Goal: Ask a question: Seek information or help from site administrators or community

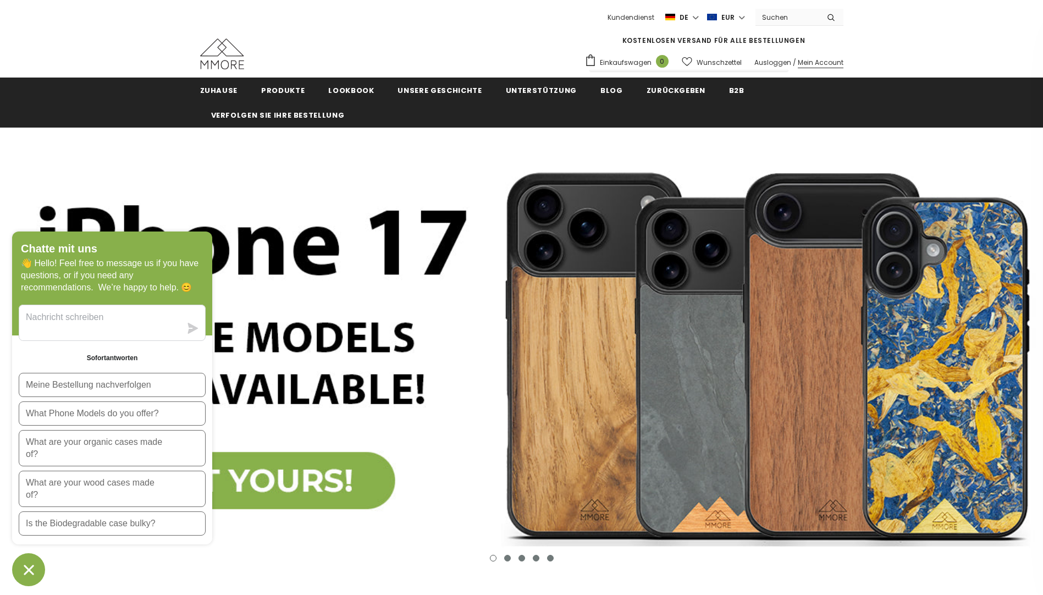
click at [828, 66] on link "Mein Account" at bounding box center [820, 62] width 46 height 9
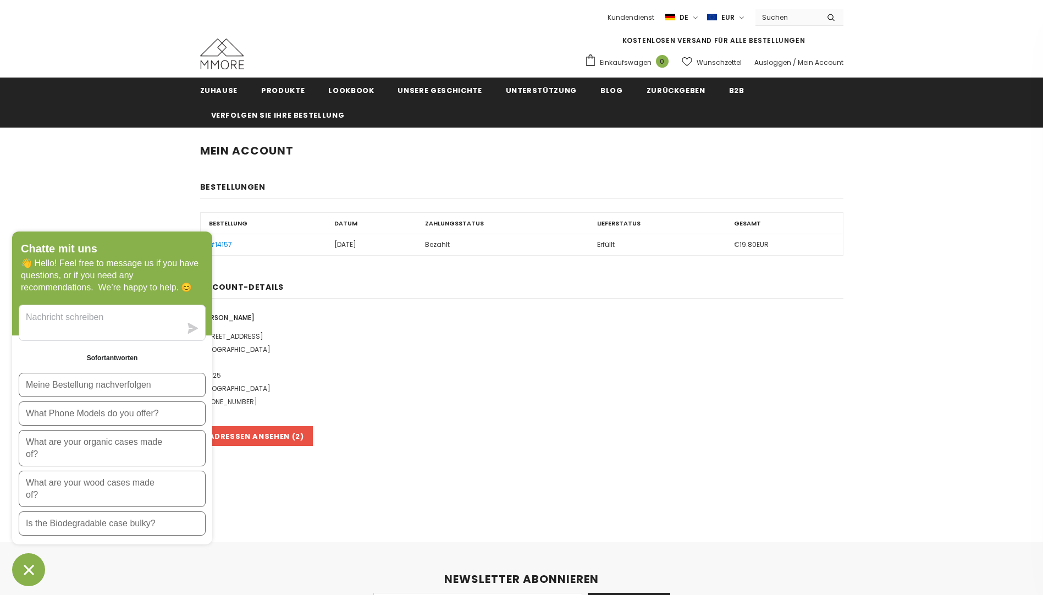
click at [29, 572] on icon "Chat-Fenster" at bounding box center [28, 569] width 17 height 17
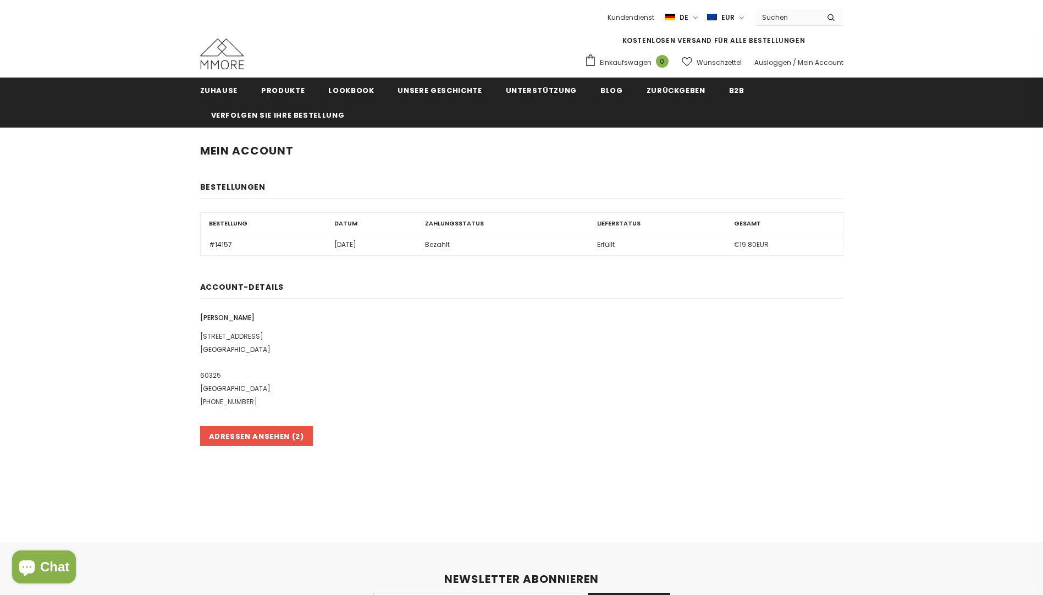
click at [218, 246] on link "#14157" at bounding box center [220, 244] width 23 height 9
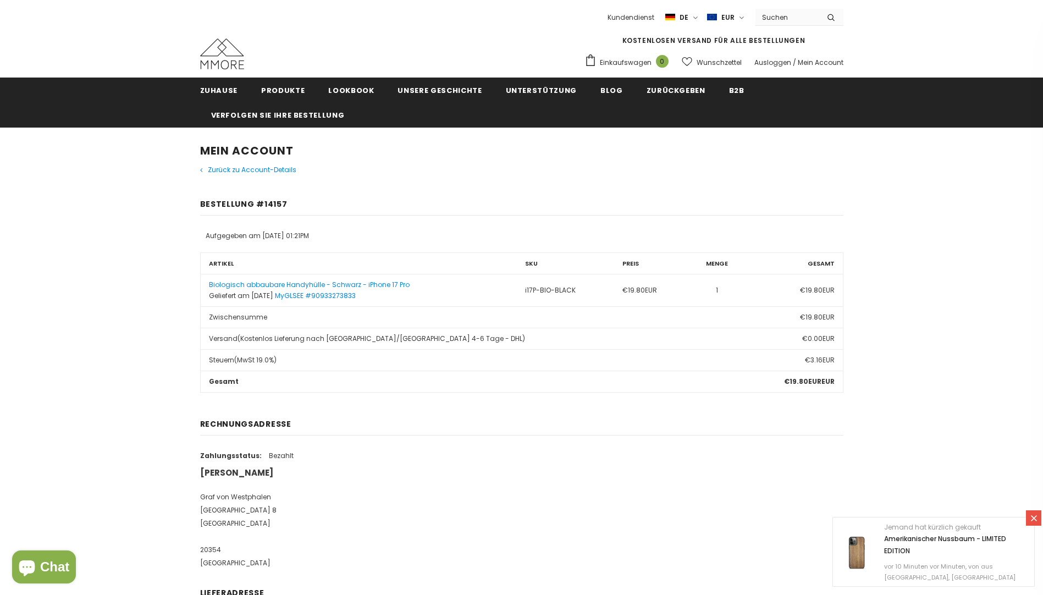
click at [1036, 519] on icon at bounding box center [1033, 517] width 9 height 9
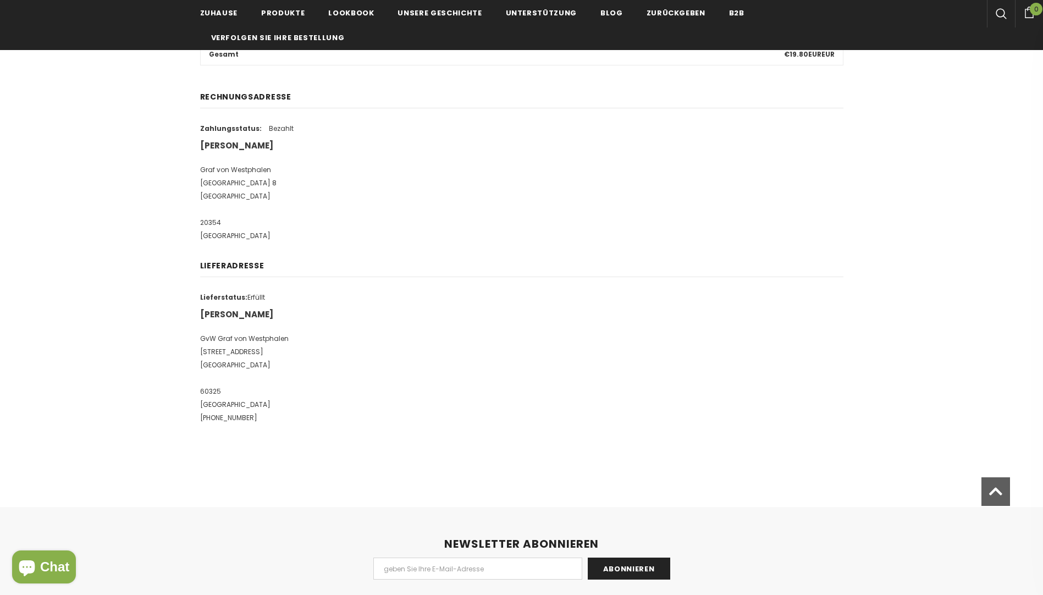
scroll to position [330, 0]
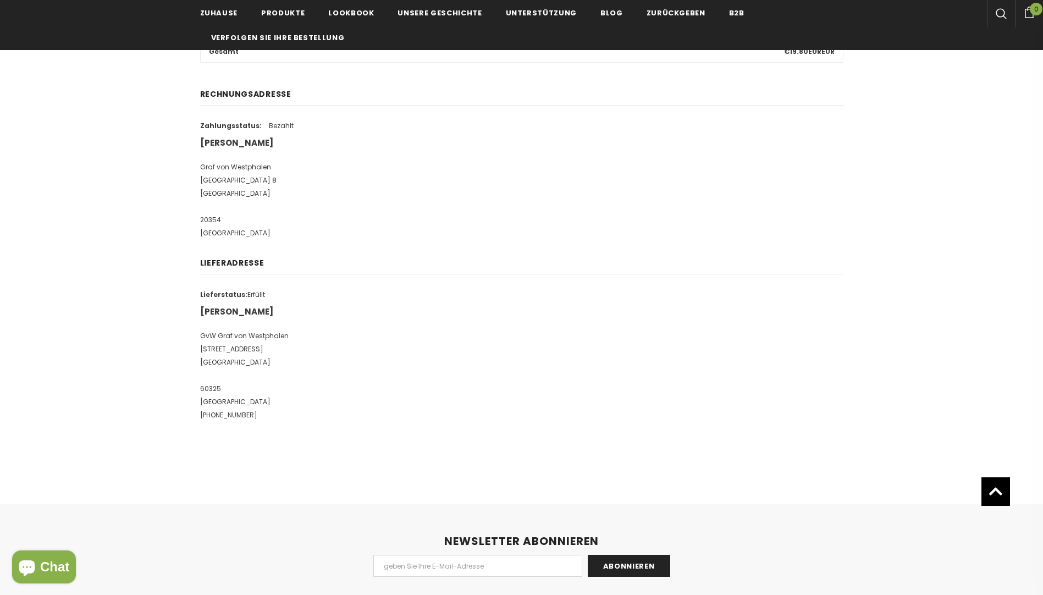
click at [40, 565] on span "Chat" at bounding box center [54, 566] width 29 height 16
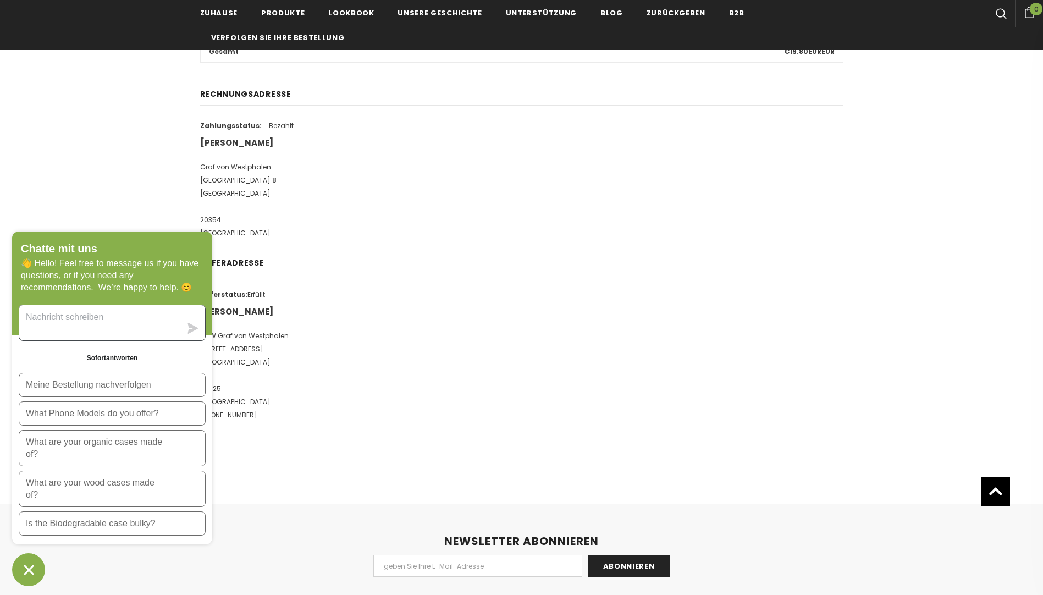
click at [117, 326] on textarea "Sende uns eine Nachricht" at bounding box center [100, 322] width 162 height 35
type textarea "Wie komme ich an meine rechnung?"
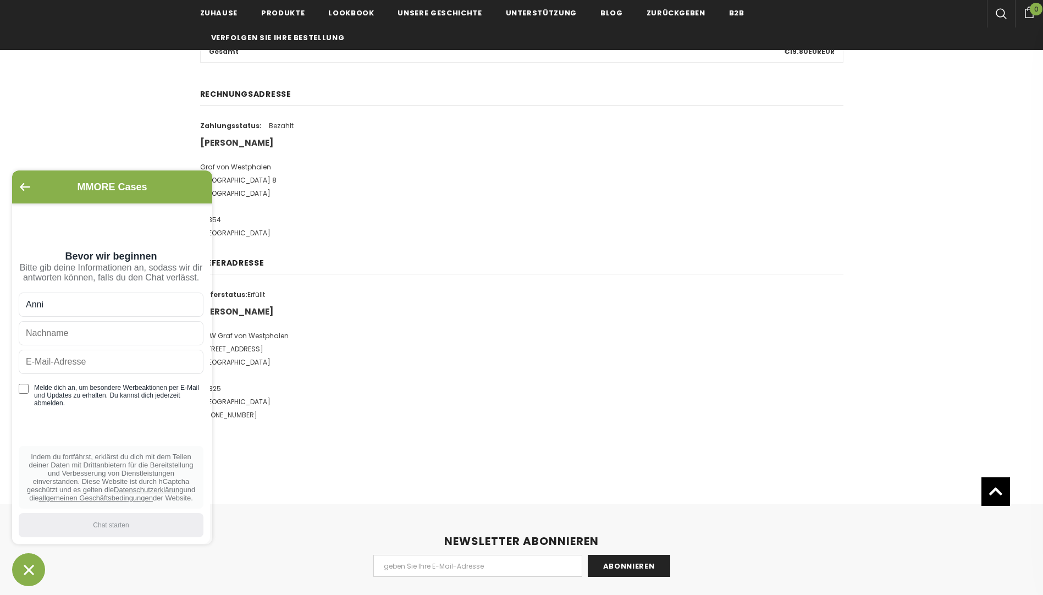
type input "Anni"
type input "Maier"
type input "a.maier@gvw.com"
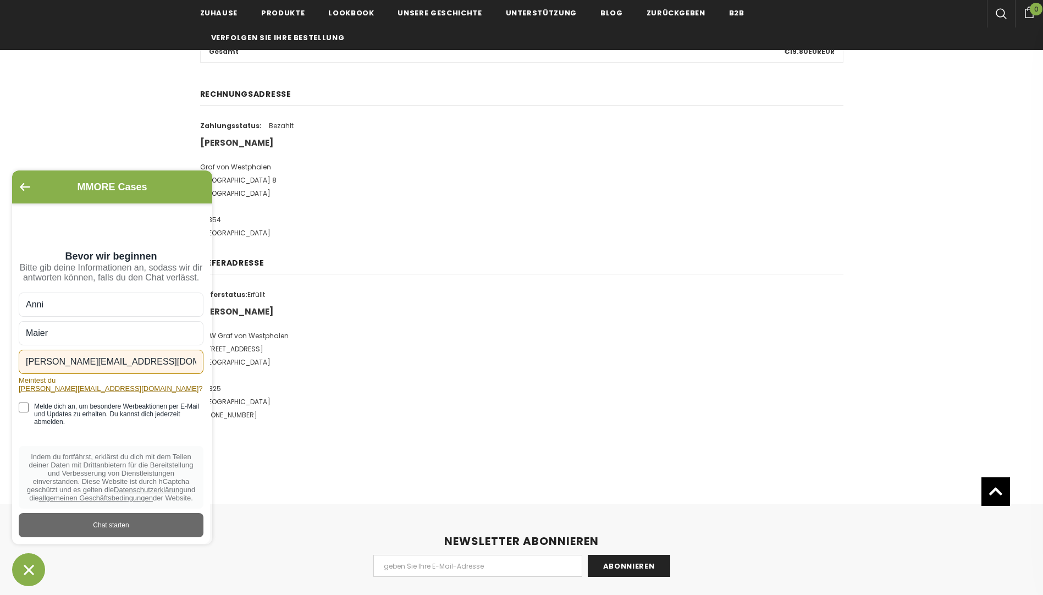
click at [23, 412] on input "Melde dich an, um besondere Werbeaktionen per E-Mail und Updates zu erhalten. D…" at bounding box center [24, 407] width 10 height 10
drag, startPoint x: 23, startPoint y: 415, endPoint x: 34, endPoint y: 433, distance: 20.6
click at [24, 412] on input "Melde dich an, um besondere Werbeaktionen per E-Mail und Updates zu erhalten. D…" at bounding box center [24, 407] width 10 height 10
checkbox input "false"
click at [109, 374] on input "a.maier@gvw.com" at bounding box center [111, 362] width 185 height 24
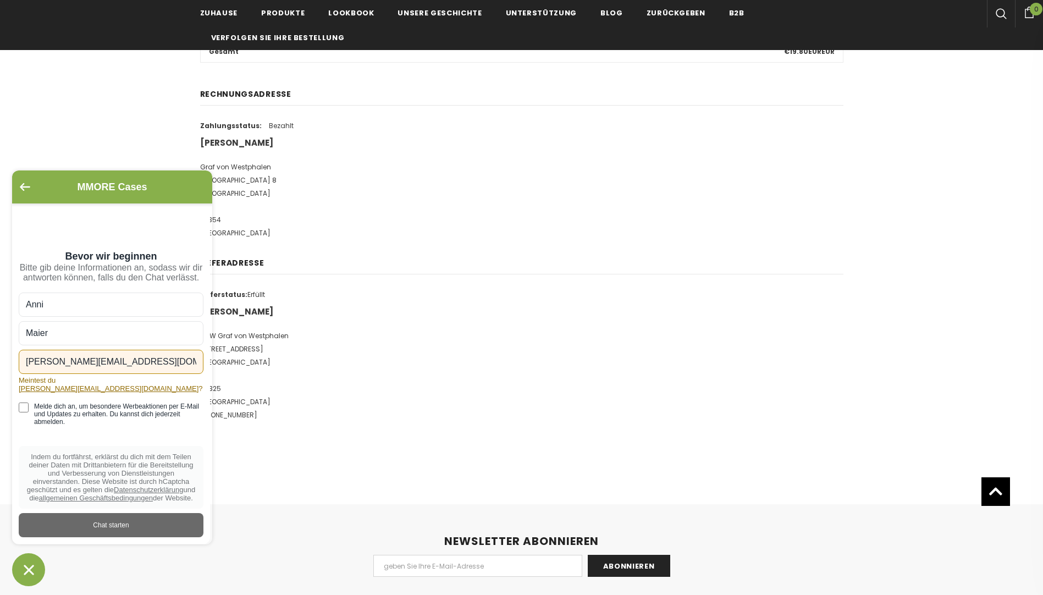
click at [124, 317] on input "Anni" at bounding box center [111, 304] width 185 height 24
click at [115, 529] on div "Chat starten" at bounding box center [110, 525] width 171 height 12
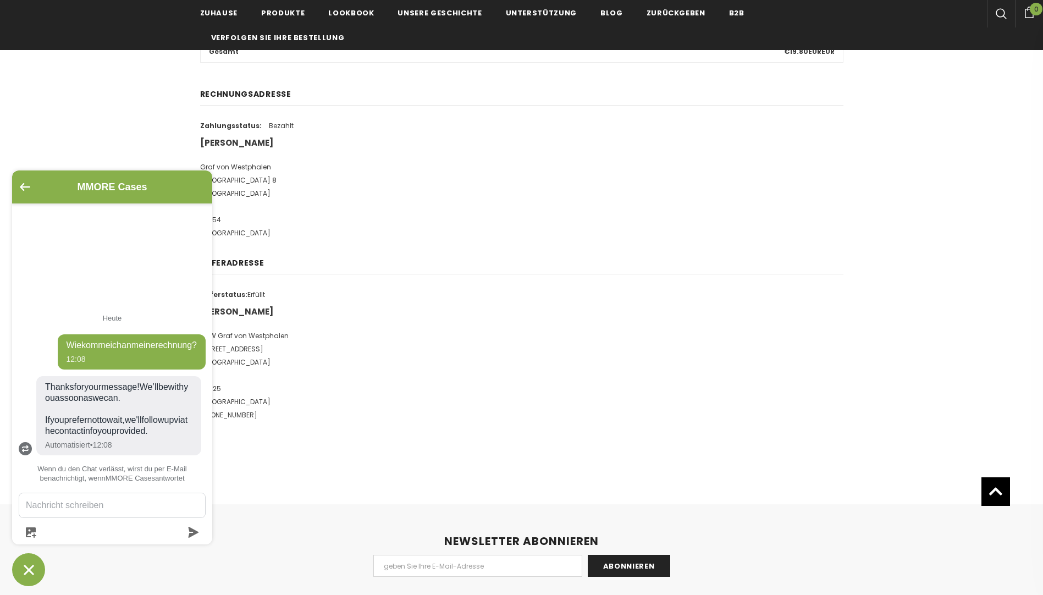
click at [24, 447] on icon at bounding box center [25, 446] width 7 height 3
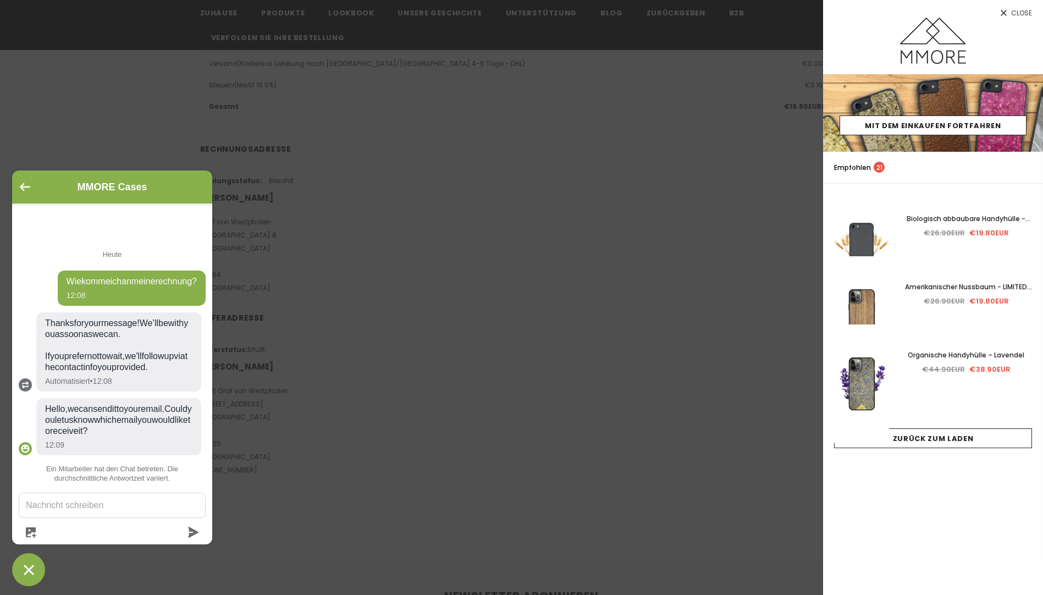
scroll to position [9, 0]
click at [80, 507] on textarea "Sende uns eine Nachricht" at bounding box center [112, 505] width 186 height 24
type textarea "a.maier@gvw.com"
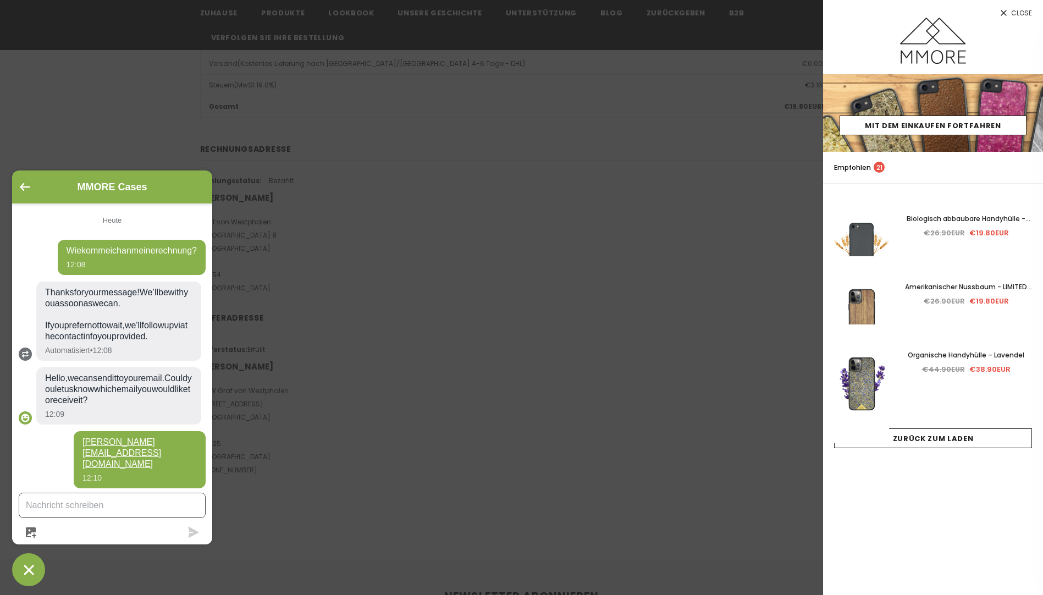
scroll to position [21, 0]
type textarea "Thank you!"
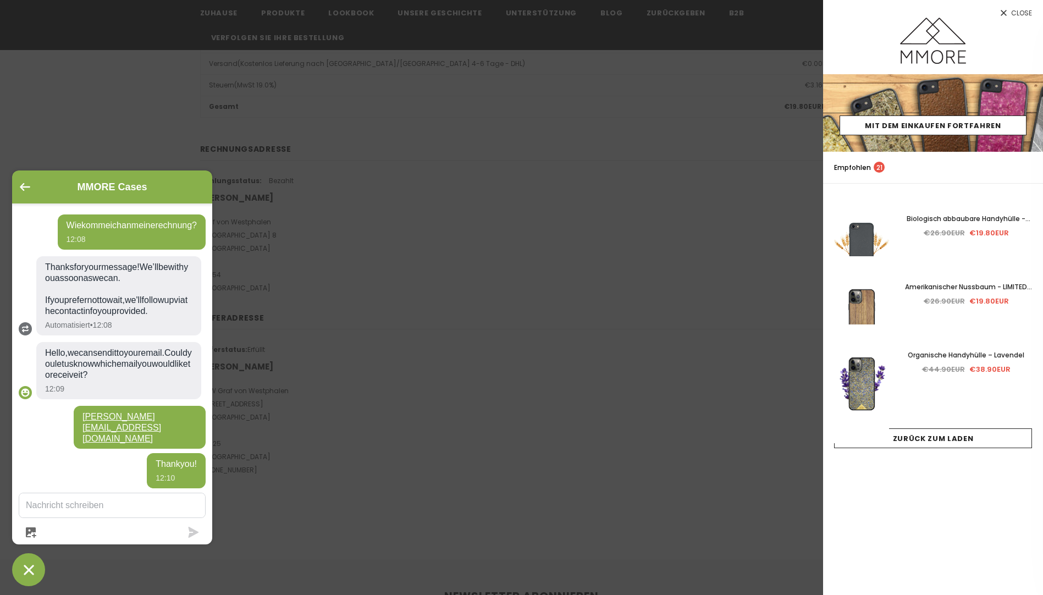
scroll to position [99, 0]
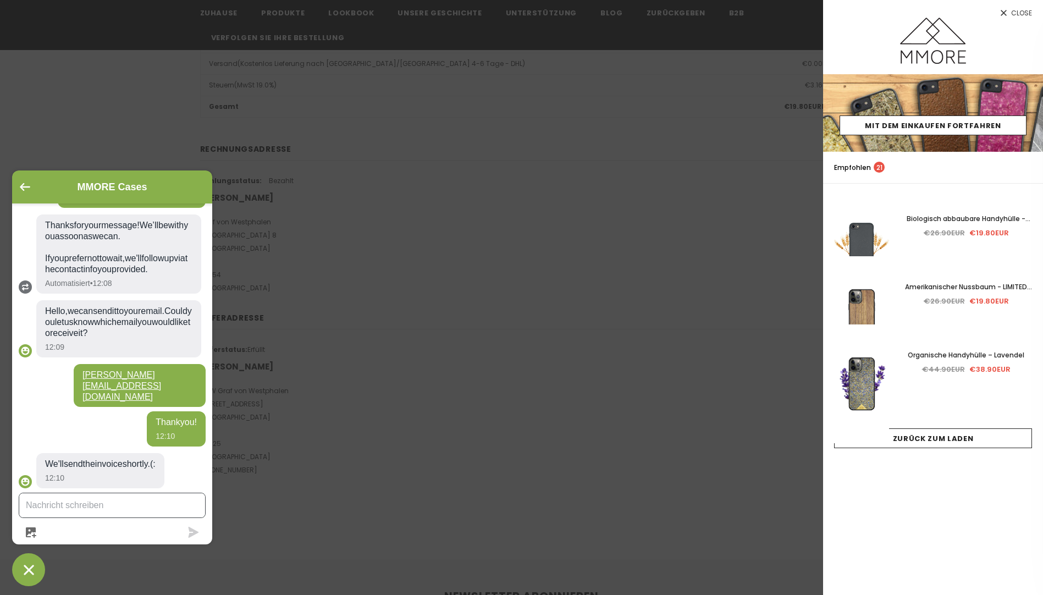
click at [120, 511] on textarea "Sende uns eine Nachricht" at bounding box center [112, 505] width 186 height 24
type textarea "Thanks :)"
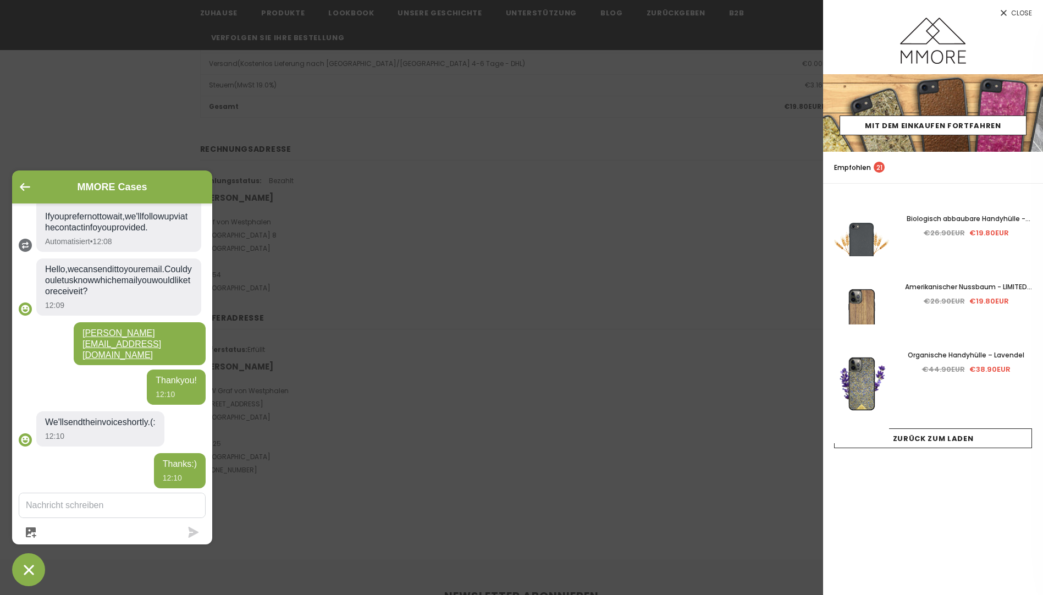
click at [440, 310] on div at bounding box center [521, 297] width 1043 height 595
